Goal: Task Accomplishment & Management: Use online tool/utility

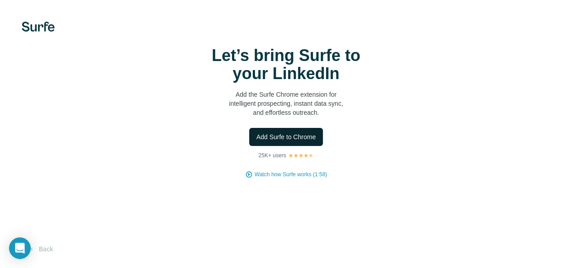
click at [256, 141] on span "Add Surfe to Chrome" at bounding box center [286, 136] width 60 height 9
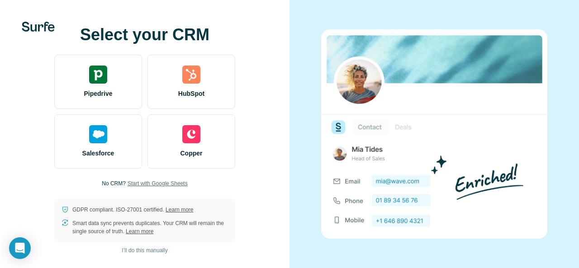
click at [176, 182] on span "Start with Google Sheets" at bounding box center [157, 183] width 60 height 8
